Goal: Task Accomplishment & Management: Complete application form

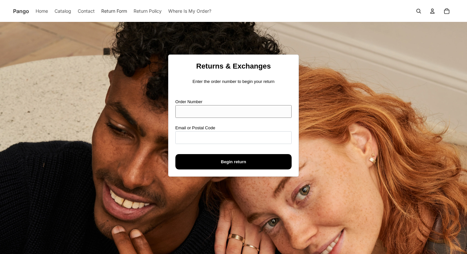
click at [200, 108] on input "Order Number" at bounding box center [233, 111] width 116 height 13
type input "****"
click at [201, 140] on input "Email or Postal Code" at bounding box center [233, 137] width 116 height 13
paste input "**********"
type input "**********"
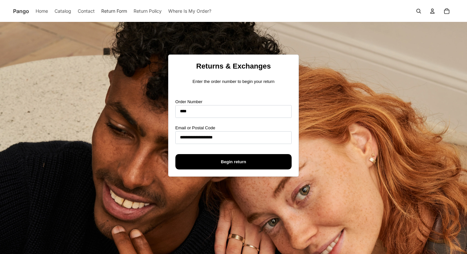
click at [199, 158] on span "Begin return" at bounding box center [234, 162] width 102 height 15
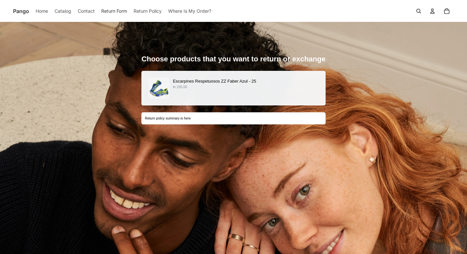
click at [232, 89] on p "kr 235.00" at bounding box center [246, 87] width 146 height 5
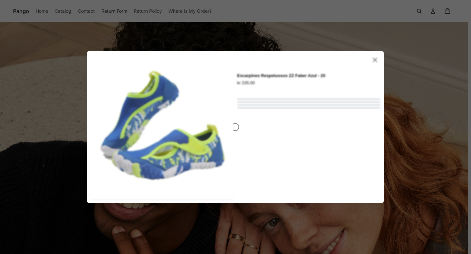
click at [249, 127] on div at bounding box center [235, 127] width 296 height 152
click at [442, 95] on div at bounding box center [235, 127] width 471 height 254
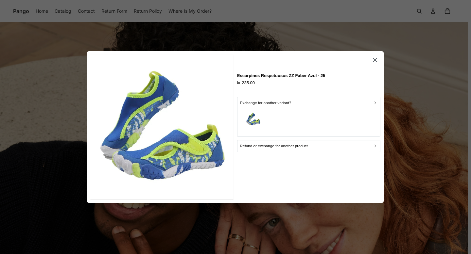
click at [376, 61] on icon "button" at bounding box center [375, 60] width 4 height 4
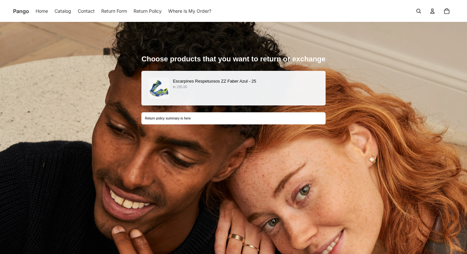
click at [276, 91] on div "Escarpines Respetuosos ZZ Faber Azul - 25 kr 235.00" at bounding box center [233, 88] width 171 height 21
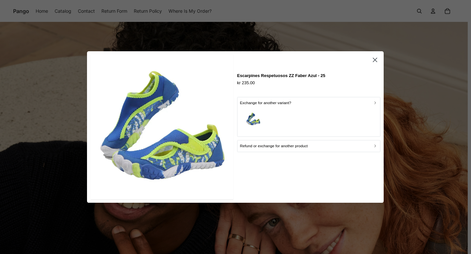
click at [374, 61] on icon "button" at bounding box center [375, 60] width 4 height 4
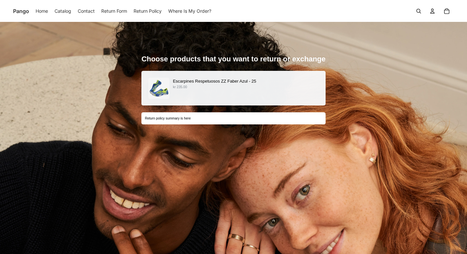
click at [223, 101] on div "Escarpines Respetuosos ZZ Faber Azul - 25 kr 235.00" at bounding box center [234, 88] width 184 height 35
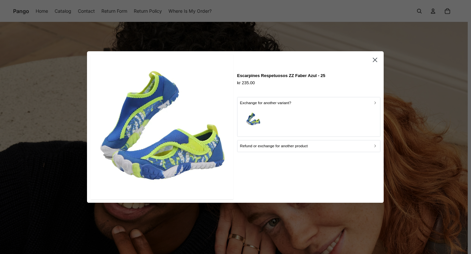
click at [376, 57] on icon "button" at bounding box center [375, 60] width 8 height 8
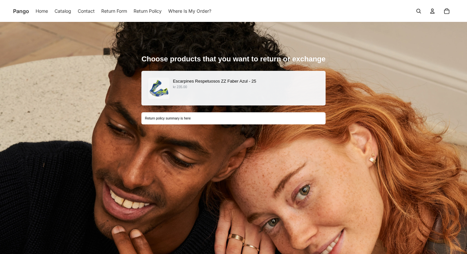
click at [213, 84] on p "Escarpines Respetuosos ZZ Faber Azul - 25" at bounding box center [246, 81] width 146 height 7
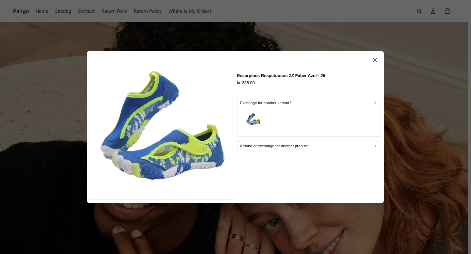
click at [375, 57] on icon "button" at bounding box center [375, 60] width 8 height 8
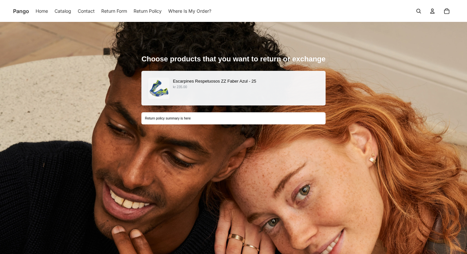
click at [269, 91] on div "Escarpines Respetuosos ZZ Faber Azul - 25 kr 235.00" at bounding box center [233, 88] width 171 height 21
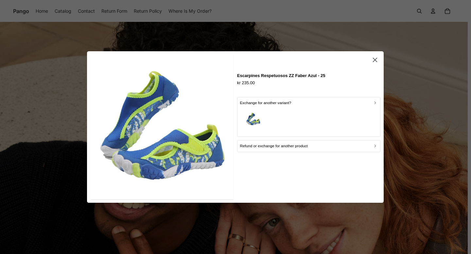
click at [266, 111] on div "button" at bounding box center [308, 120] width 137 height 28
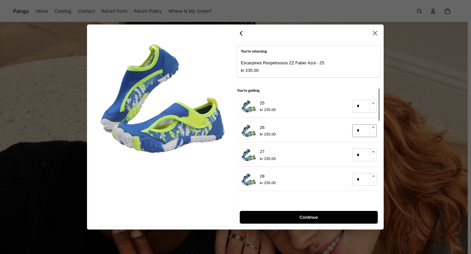
type input "*"
click at [372, 127] on icon "button" at bounding box center [373, 127] width 4 height 4
click at [292, 218] on span "Continue" at bounding box center [309, 217] width 124 height 12
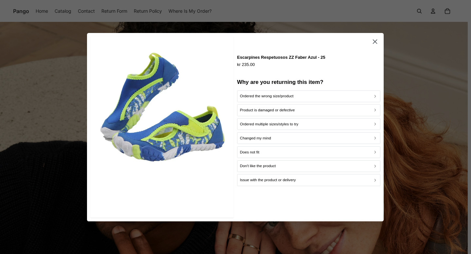
click at [264, 110] on p "Product is damaged or defective" at bounding box center [267, 110] width 55 height 6
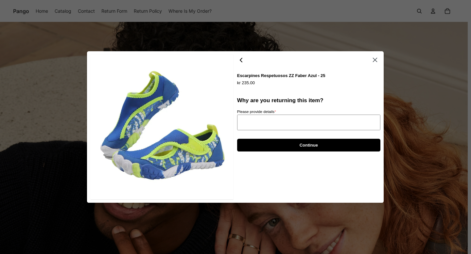
click at [281, 123] on textarea "Please provide details *" at bounding box center [308, 123] width 143 height 16
type textarea "*"
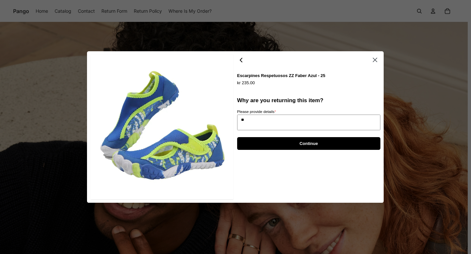
type textarea "***"
type textarea "*"
type textarea "****"
type textarea "*"
type textarea "*****"
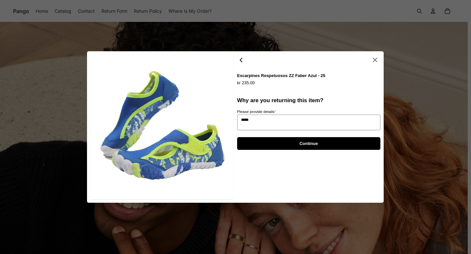
type textarea "*"
type textarea "******"
click at [284, 144] on span "Continue" at bounding box center [308, 144] width 129 height 12
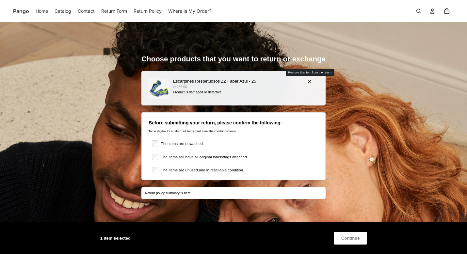
click at [308, 80] on icon "button" at bounding box center [310, 81] width 6 height 6
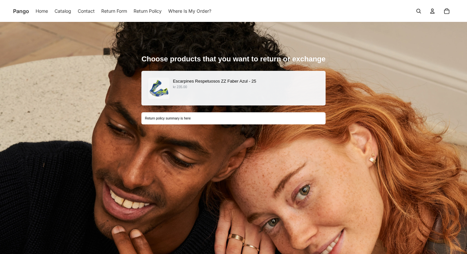
click at [240, 79] on p "Escarpines Respetuosos ZZ Faber Azul - 25" at bounding box center [246, 81] width 146 height 7
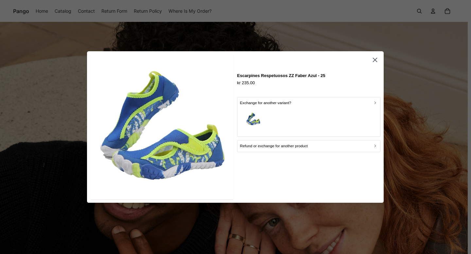
click at [259, 146] on p "Refund or exchange for another product" at bounding box center [274, 146] width 68 height 6
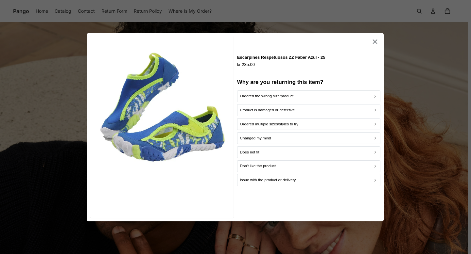
click at [266, 113] on p "Product is damaged or defective" at bounding box center [267, 110] width 55 height 6
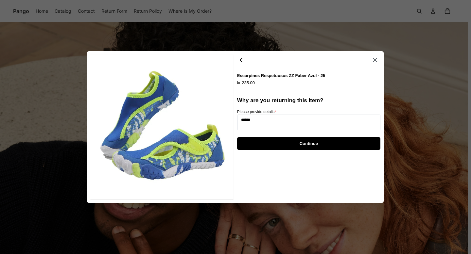
click at [273, 148] on span "Continue" at bounding box center [308, 144] width 129 height 12
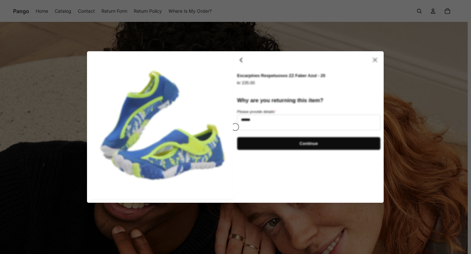
type textarea "*"
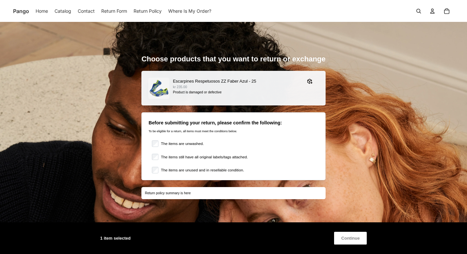
click at [343, 238] on span "Continue" at bounding box center [351, 238] width 18 height 12
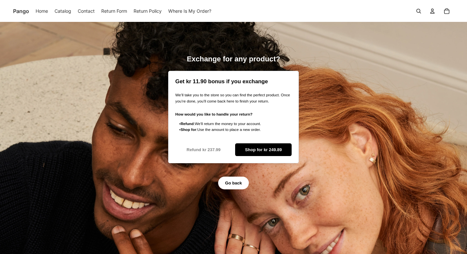
click at [264, 150] on span "Shop for kr 249.89" at bounding box center [263, 150] width 37 height 12
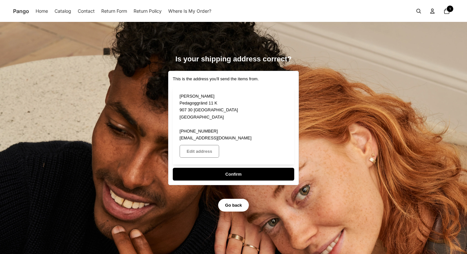
click at [220, 168] on span "Confirm" at bounding box center [233, 174] width 107 height 12
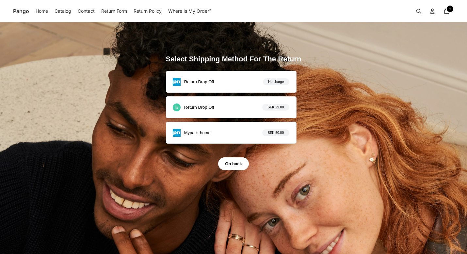
click at [221, 82] on div "Return Drop Off No charge" at bounding box center [231, 82] width 116 height 8
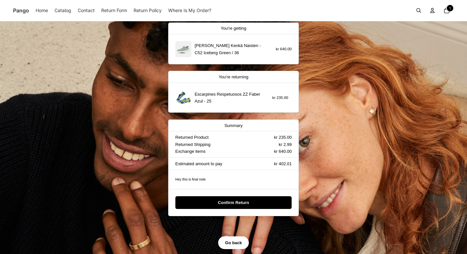
scroll to position [49, 0]
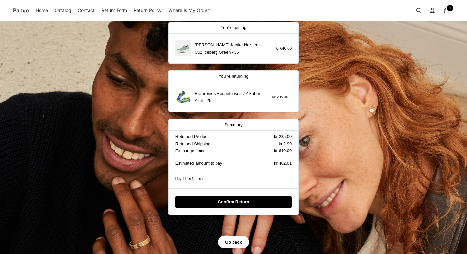
click at [231, 202] on span "Confirm Return" at bounding box center [233, 202] width 31 height 12
